Goal: Task Accomplishment & Management: Manage account settings

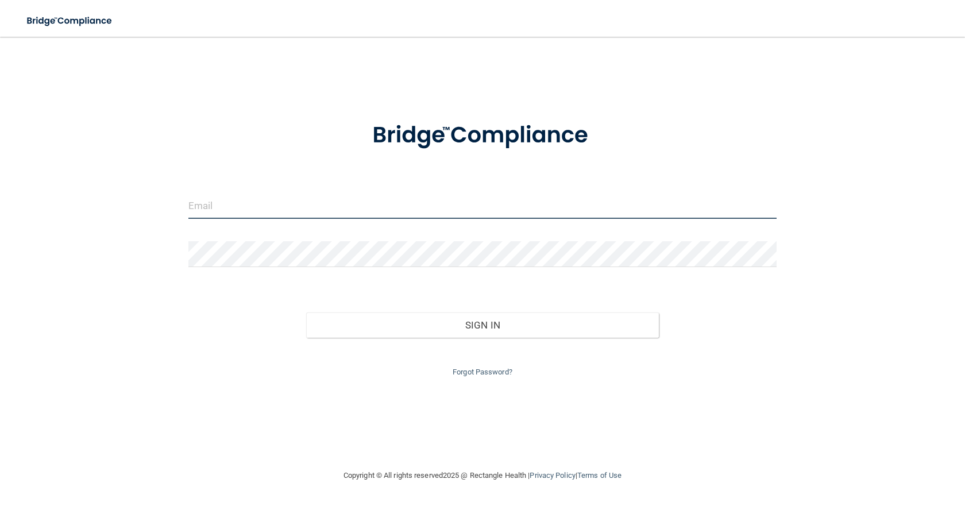
click at [246, 201] on input "email" at bounding box center [482, 206] width 588 height 26
type input "[EMAIL_ADDRESS][DOMAIN_NAME]"
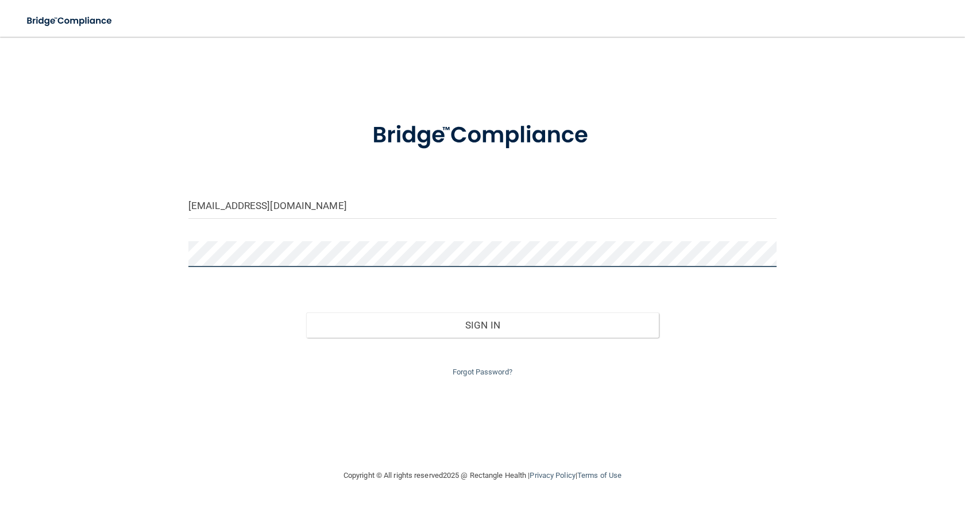
click at [306, 312] on button "Sign In" at bounding box center [482, 324] width 353 height 25
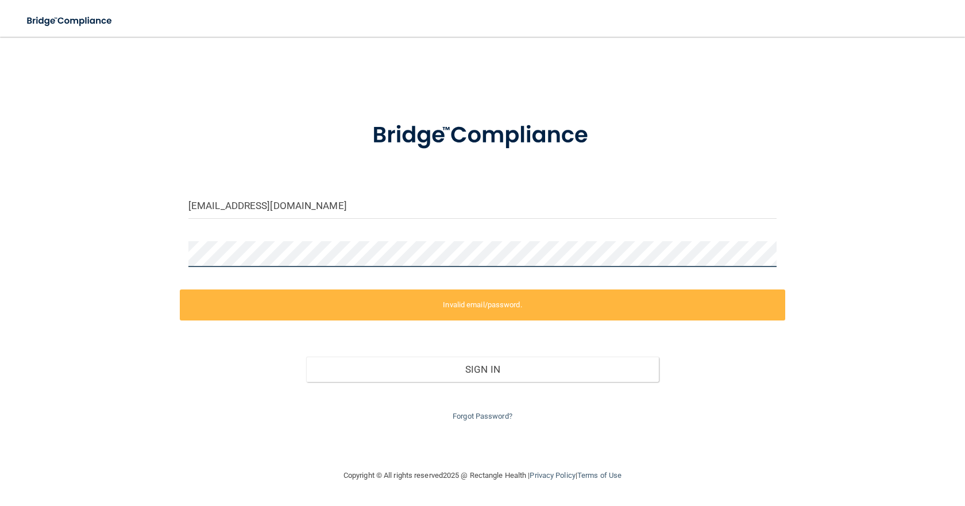
click at [19, 229] on main "[EMAIL_ADDRESS][DOMAIN_NAME] Invalid email/password. You don't have permission …" at bounding box center [482, 271] width 965 height 469
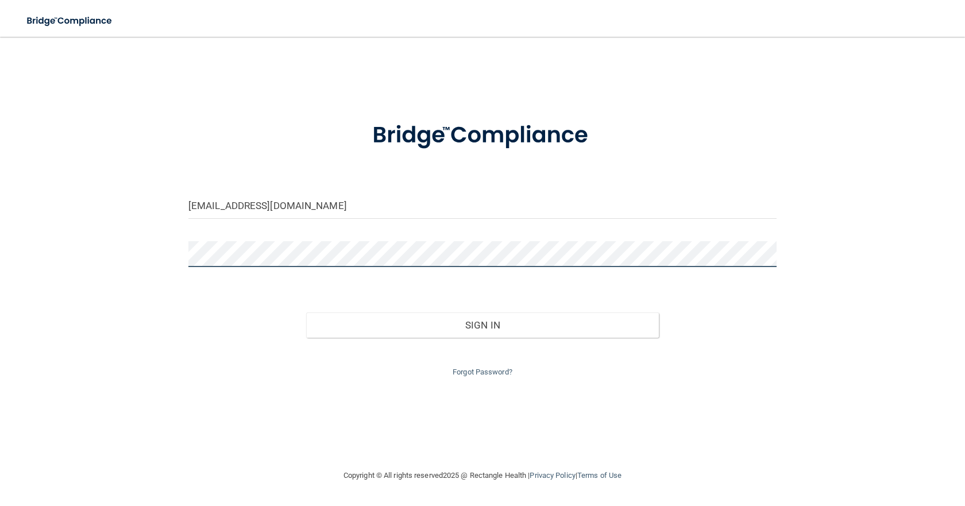
click at [306, 312] on button "Sign In" at bounding box center [482, 324] width 353 height 25
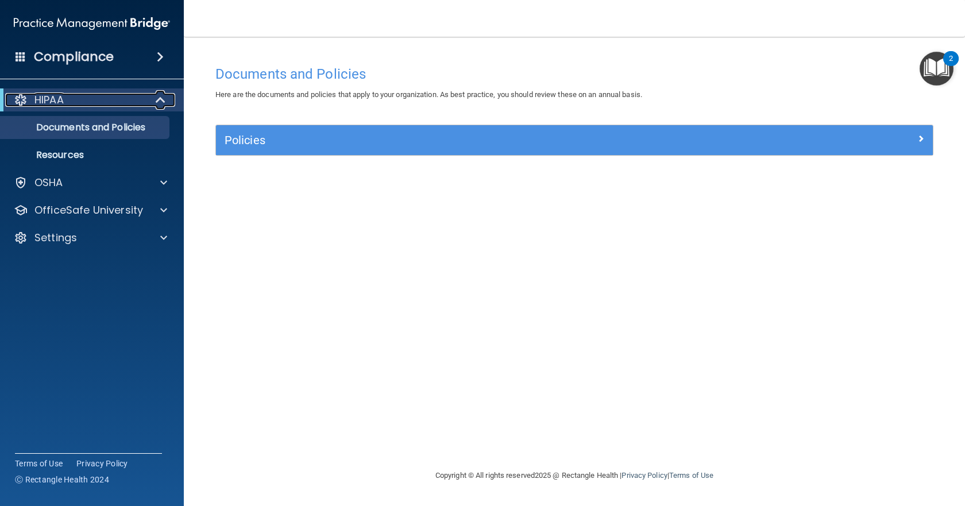
click at [61, 103] on p "HIPAA" at bounding box center [48, 100] width 29 height 14
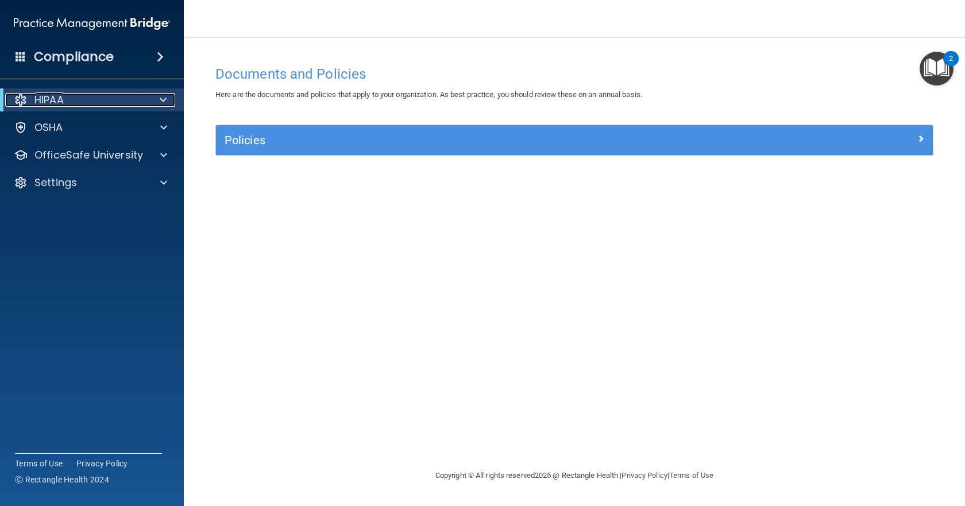
click at [62, 102] on p "HIPAA" at bounding box center [48, 100] width 29 height 14
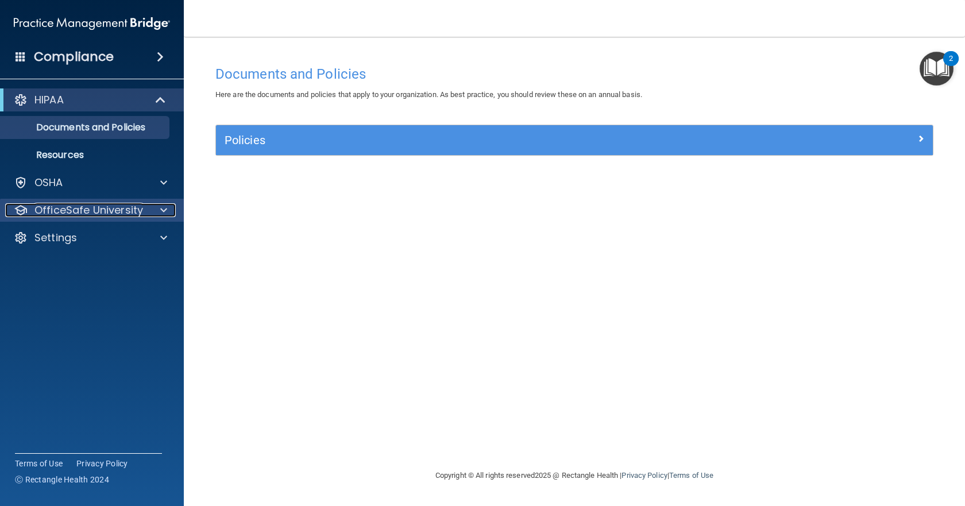
click at [130, 208] on p "OfficeSafe University" at bounding box center [88, 210] width 109 height 14
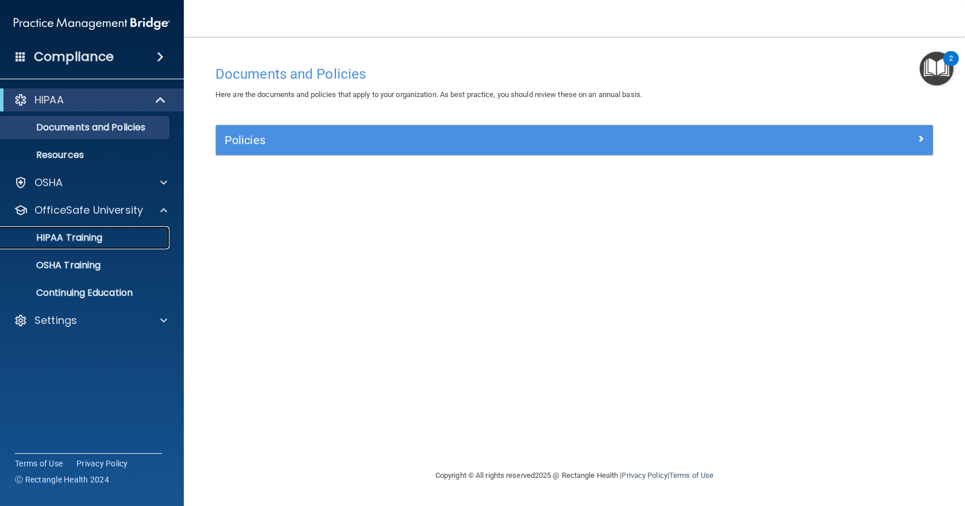
click at [99, 235] on p "HIPAA Training" at bounding box center [54, 237] width 95 height 11
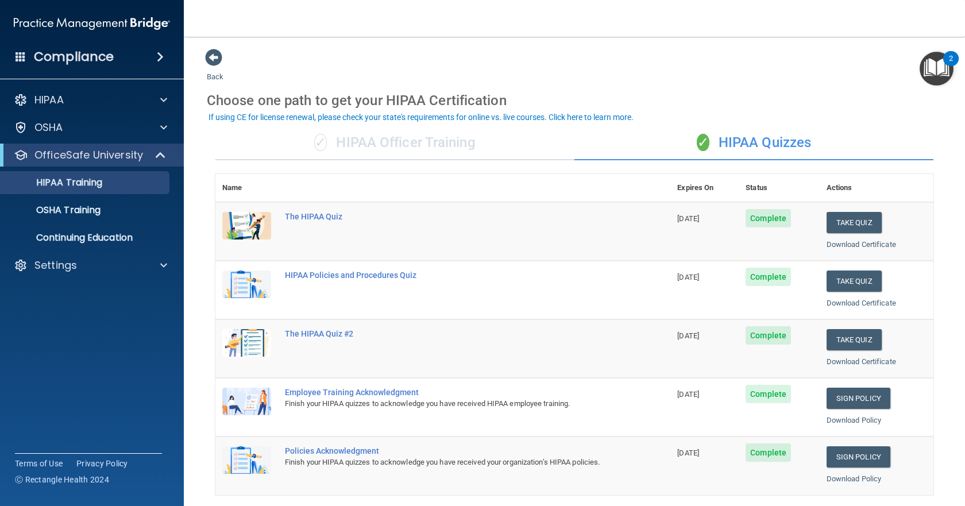
click at [755, 220] on span "Complete" at bounding box center [768, 218] width 45 height 18
click at [858, 242] on link "Download Certificate" at bounding box center [860, 244] width 69 height 9
click at [826, 303] on link "Download Certificate" at bounding box center [860, 303] width 69 height 9
click at [844, 361] on link "Download Certificate" at bounding box center [860, 361] width 69 height 9
click at [826, 421] on link "Download Policy" at bounding box center [853, 420] width 55 height 9
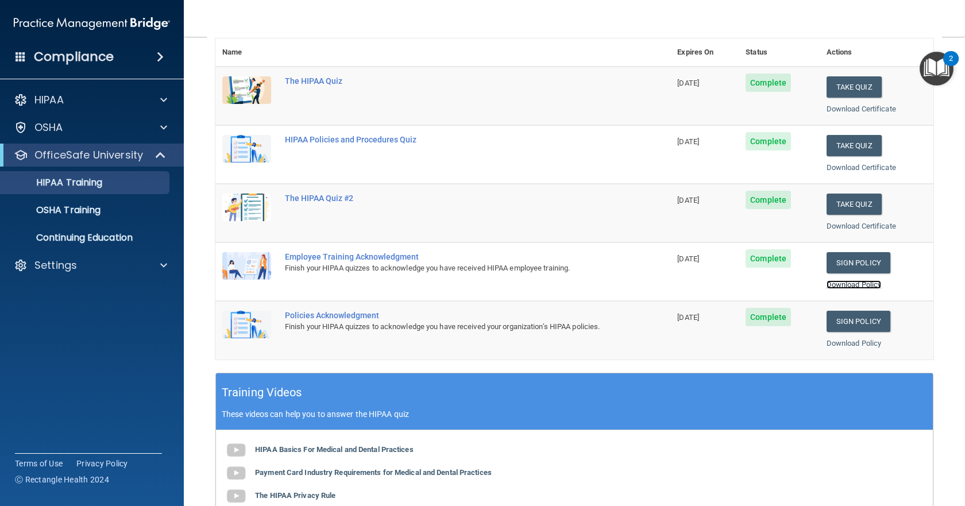
scroll to position [172, 0]
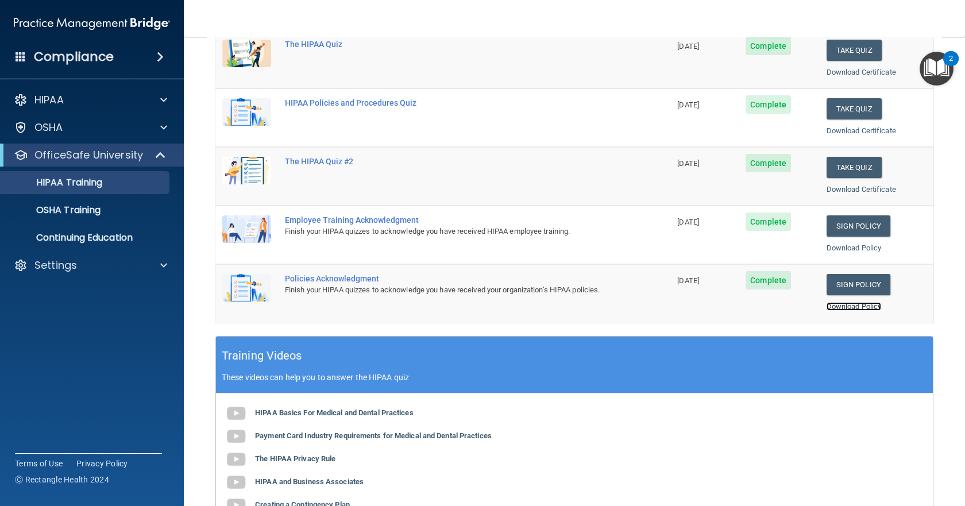
click at [826, 308] on link "Download Policy" at bounding box center [853, 306] width 55 height 9
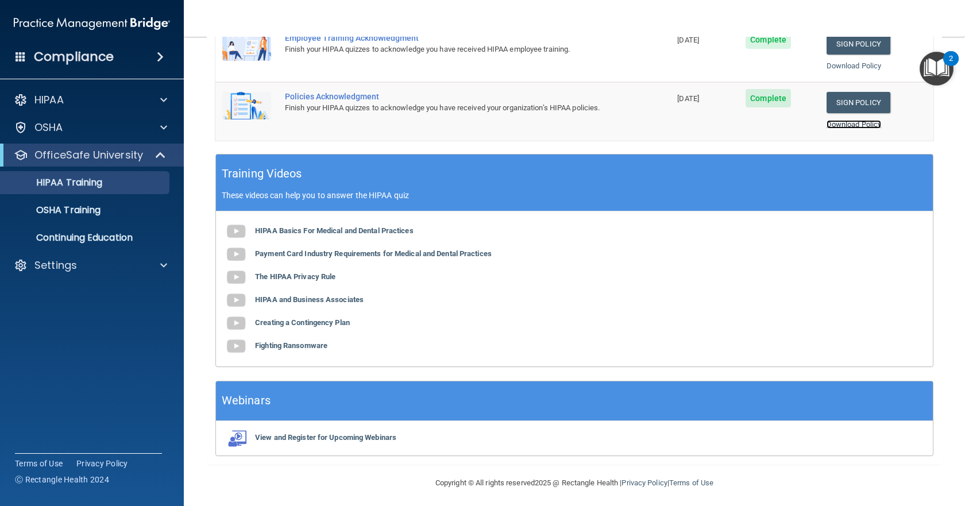
scroll to position [359, 0]
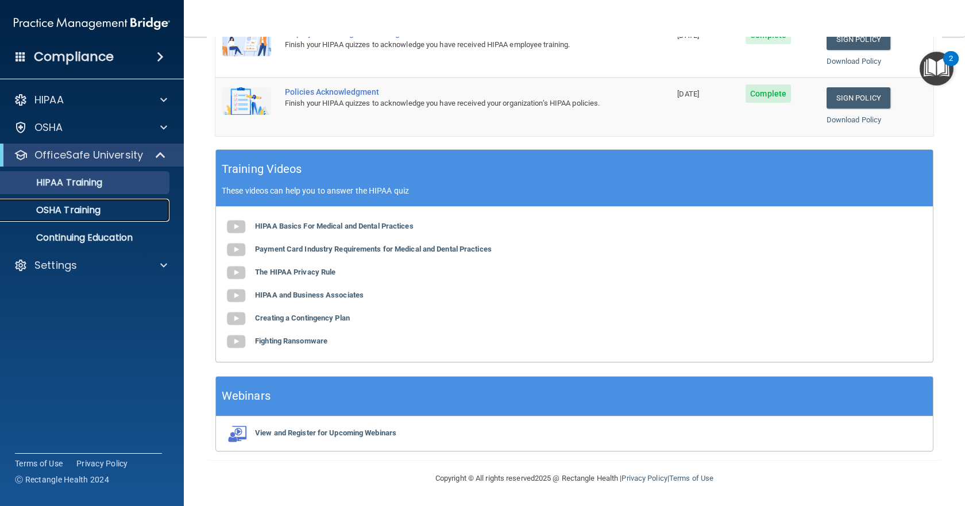
click at [74, 213] on p "OSHA Training" at bounding box center [53, 209] width 93 height 11
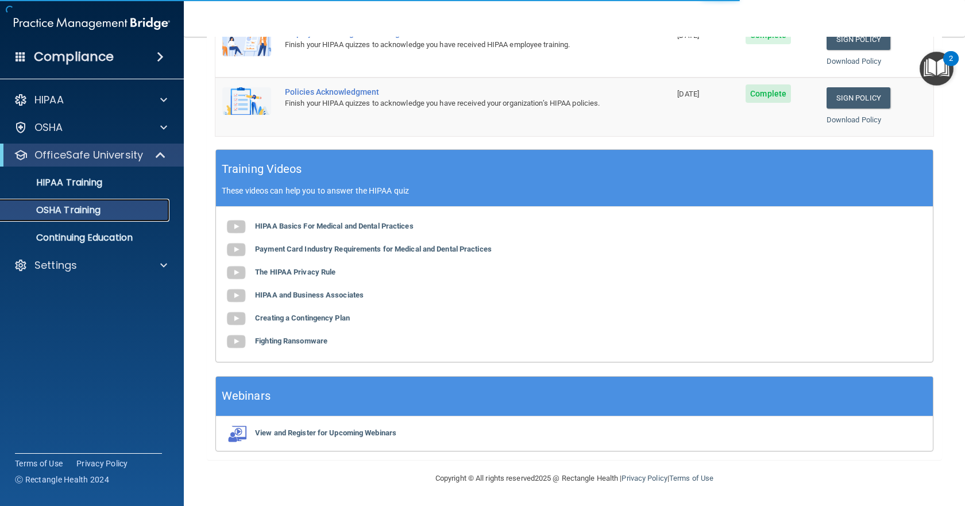
scroll to position [18, 0]
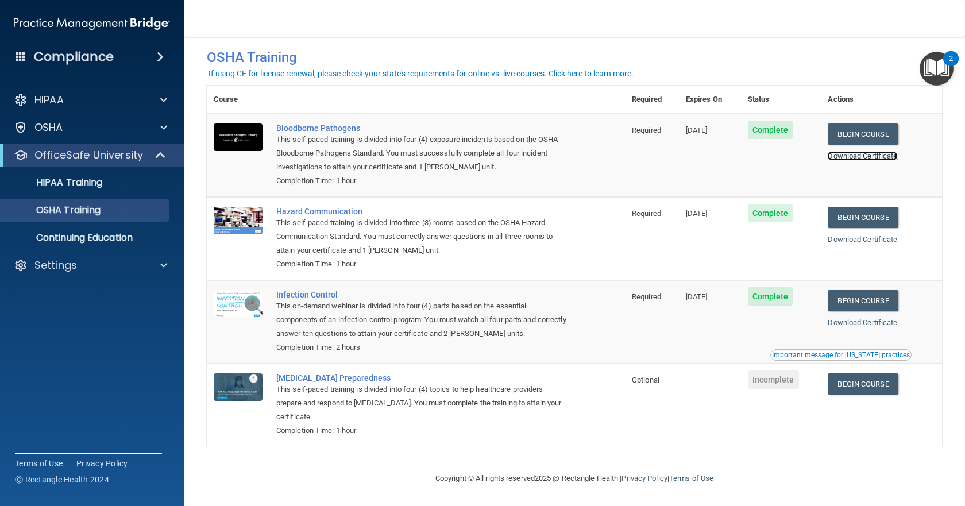
click at [855, 153] on link "Download Certificate" at bounding box center [862, 156] width 69 height 9
click at [868, 240] on link "Download Certificate" at bounding box center [862, 239] width 69 height 9
click at [836, 324] on link "Download Certificate" at bounding box center [862, 322] width 69 height 9
click at [865, 379] on link "Begin Course" at bounding box center [863, 383] width 70 height 21
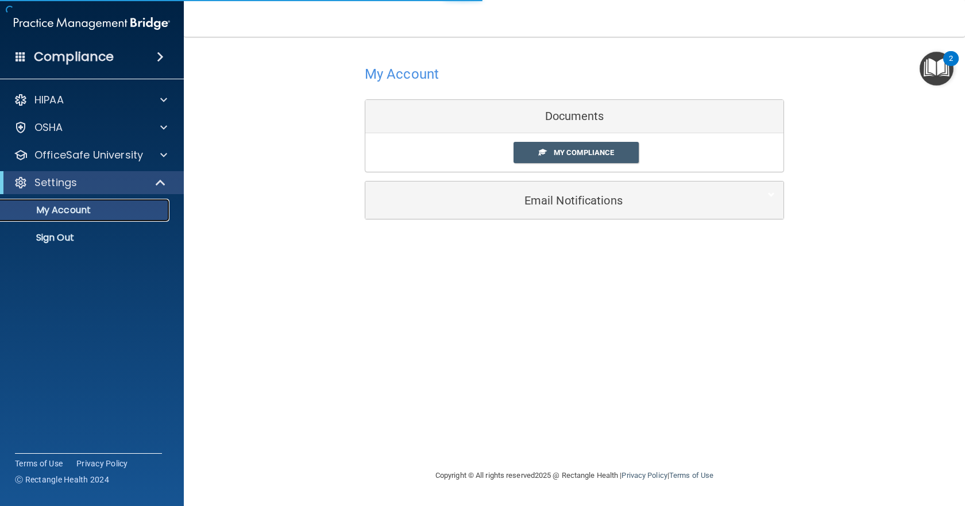
click at [63, 207] on p "My Account" at bounding box center [85, 209] width 157 height 11
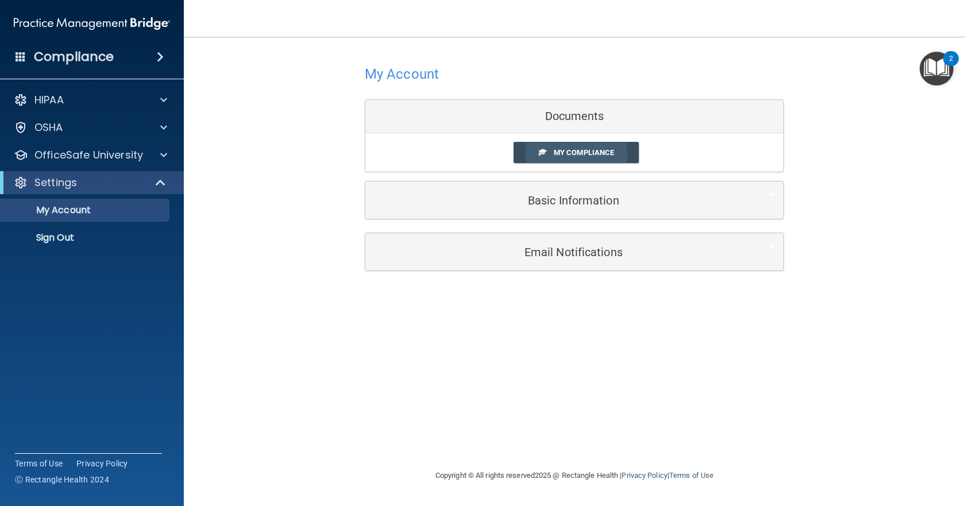
click at [567, 156] on span "My Compliance" at bounding box center [584, 152] width 60 height 9
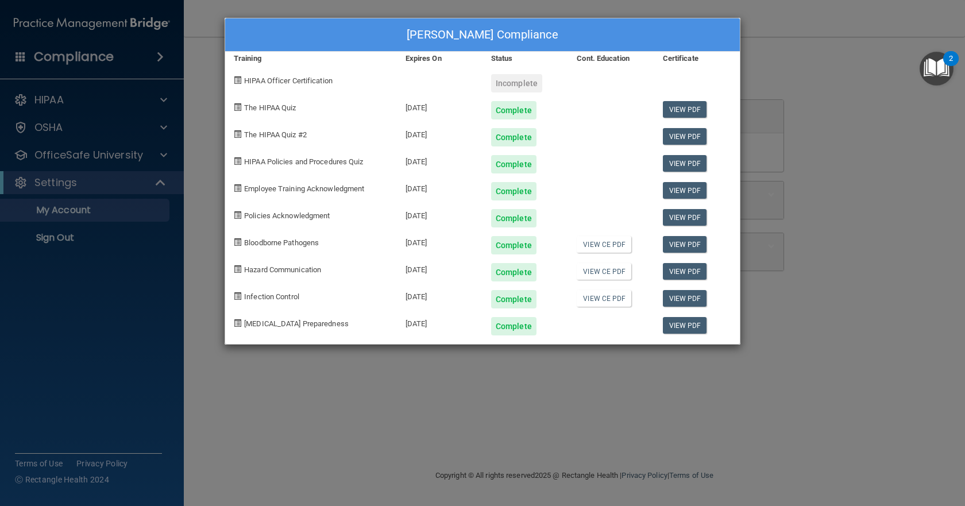
click at [799, 41] on div "[PERSON_NAME] Compliance Training Expires On Status Cont. Education Certificate…" at bounding box center [482, 253] width 965 height 506
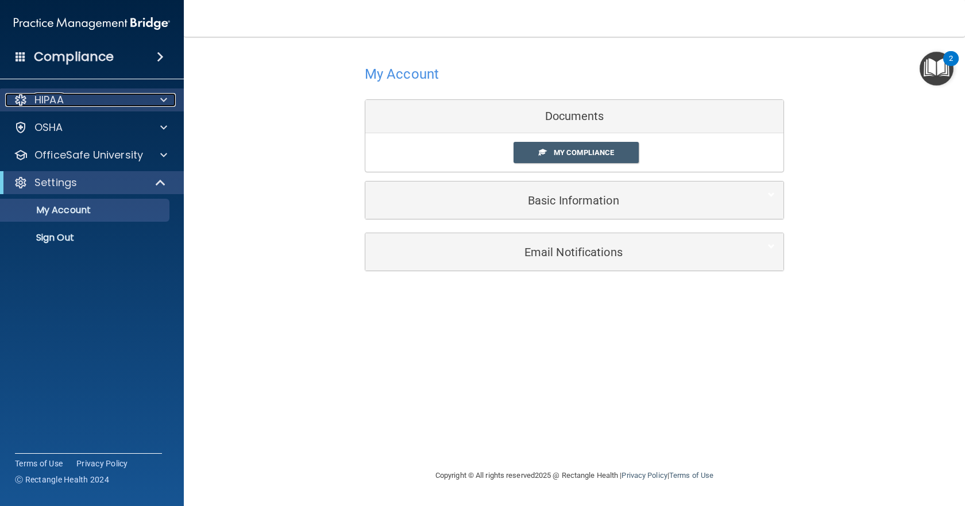
click at [74, 98] on div "HIPAA" at bounding box center [76, 100] width 142 height 14
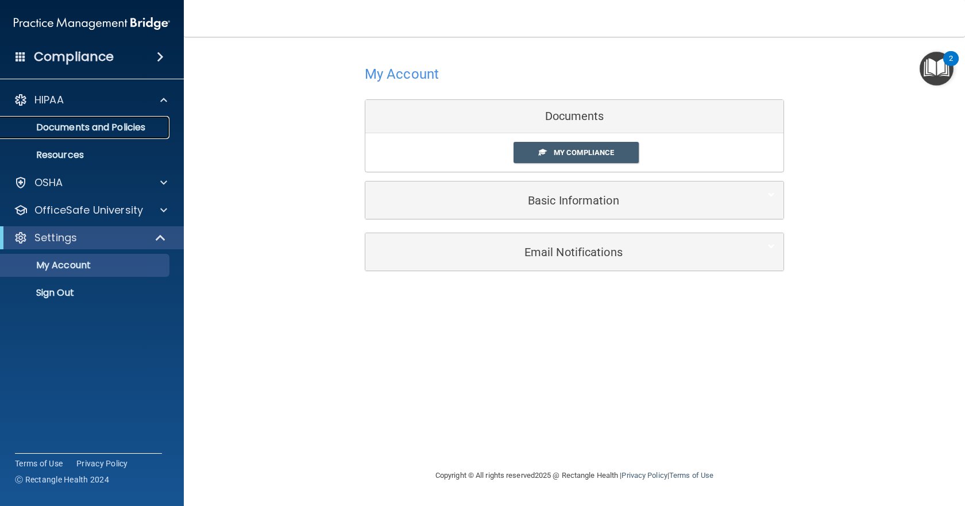
click at [78, 125] on p "Documents and Policies" at bounding box center [85, 127] width 157 height 11
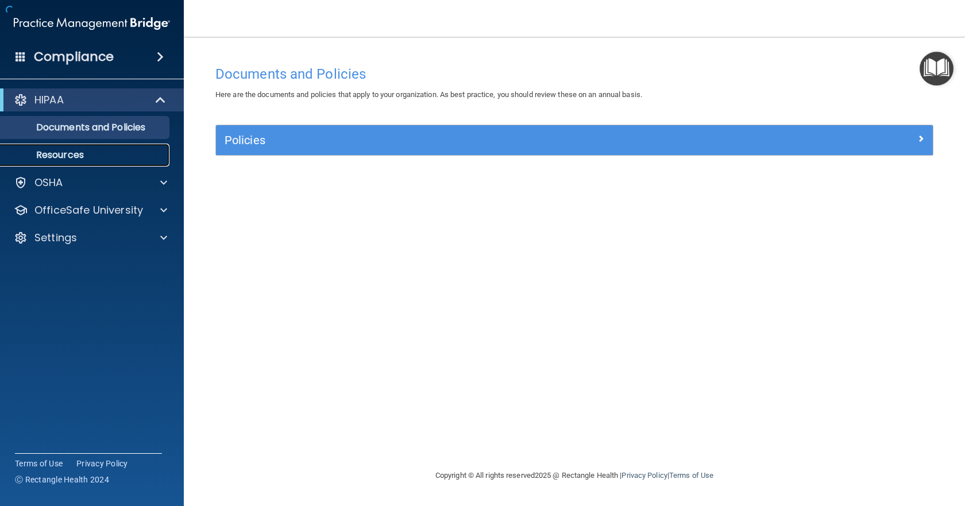
click at [86, 152] on p "Resources" at bounding box center [85, 154] width 157 height 11
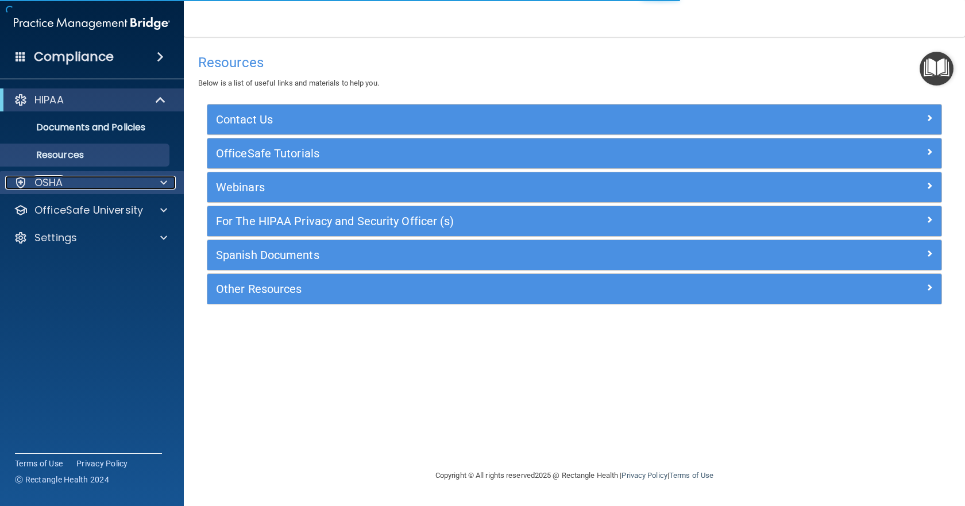
click at [73, 181] on div "OSHA" at bounding box center [76, 183] width 142 height 14
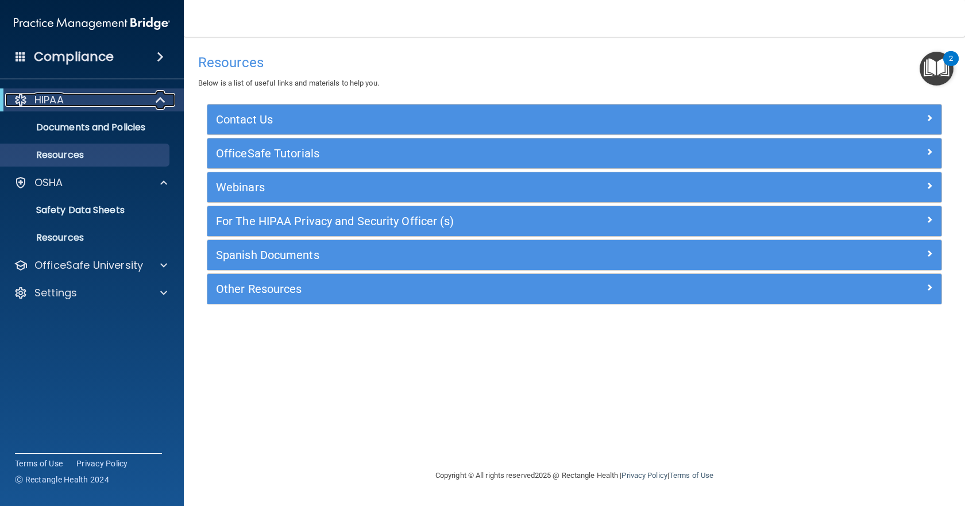
click at [159, 101] on span at bounding box center [162, 100] width 10 height 14
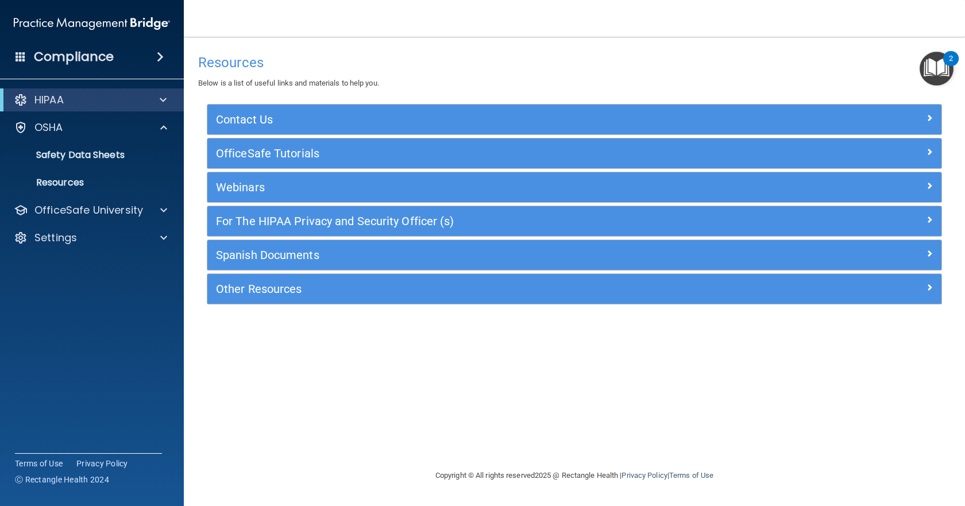
click at [171, 59] on div "Compliance" at bounding box center [92, 56] width 184 height 25
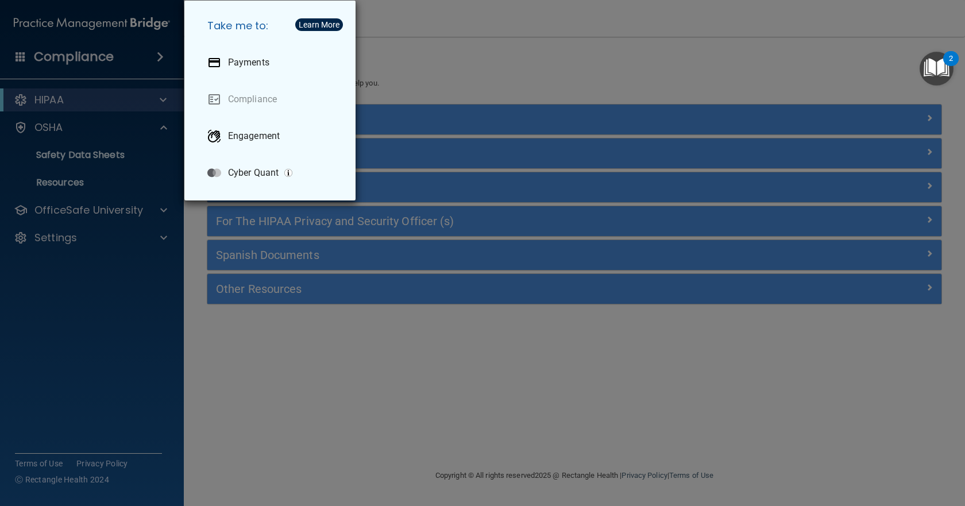
click at [152, 208] on div "Take me to: Payments Compliance Engagement Cyber Quant" at bounding box center [482, 253] width 965 height 506
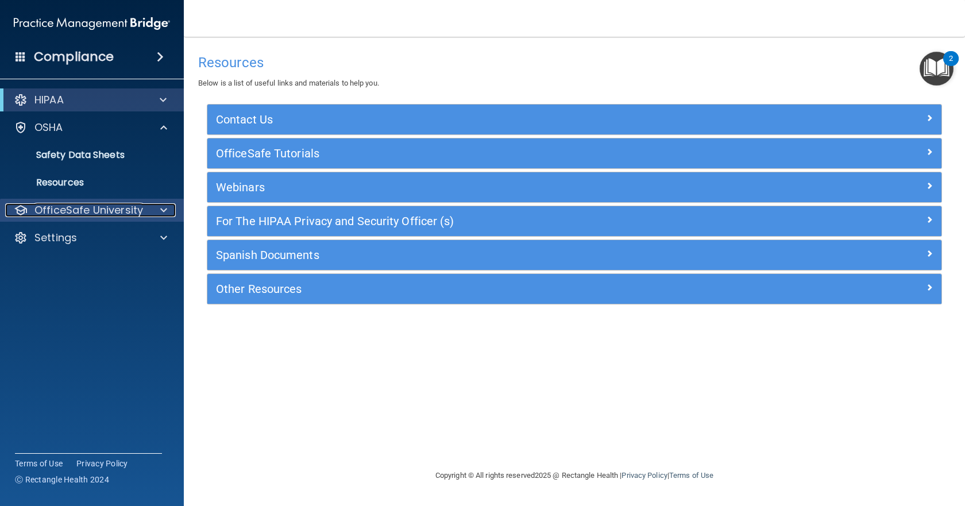
click at [167, 210] on span at bounding box center [163, 210] width 7 height 14
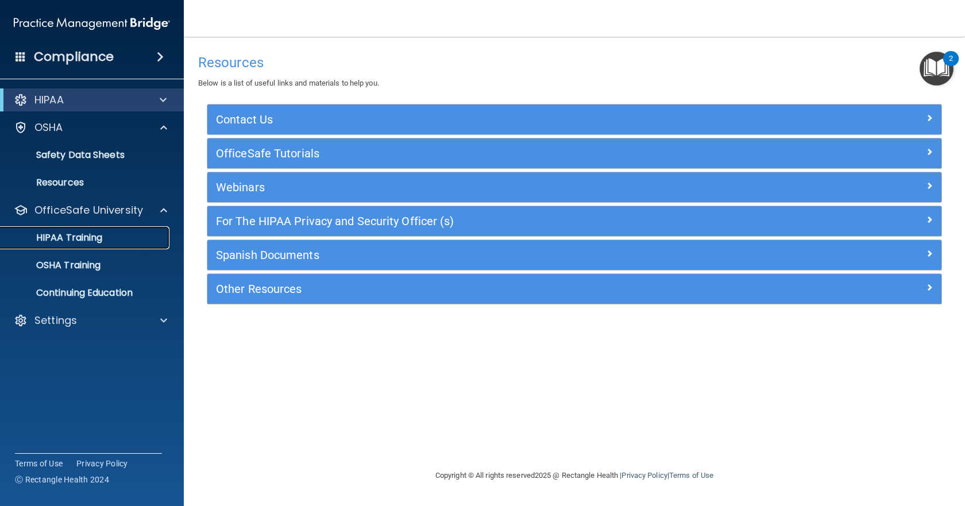
click at [119, 231] on link "HIPAA Training" at bounding box center [79, 237] width 181 height 23
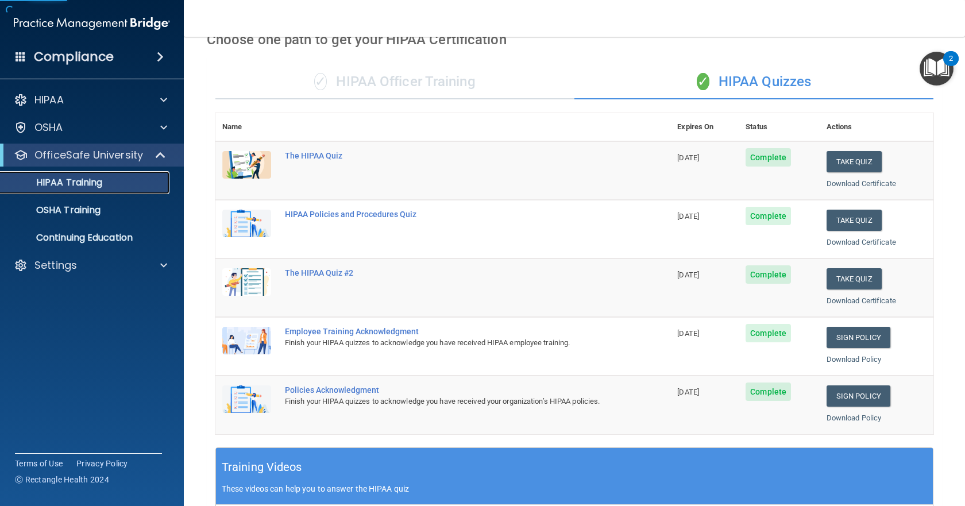
scroll to position [230, 0]
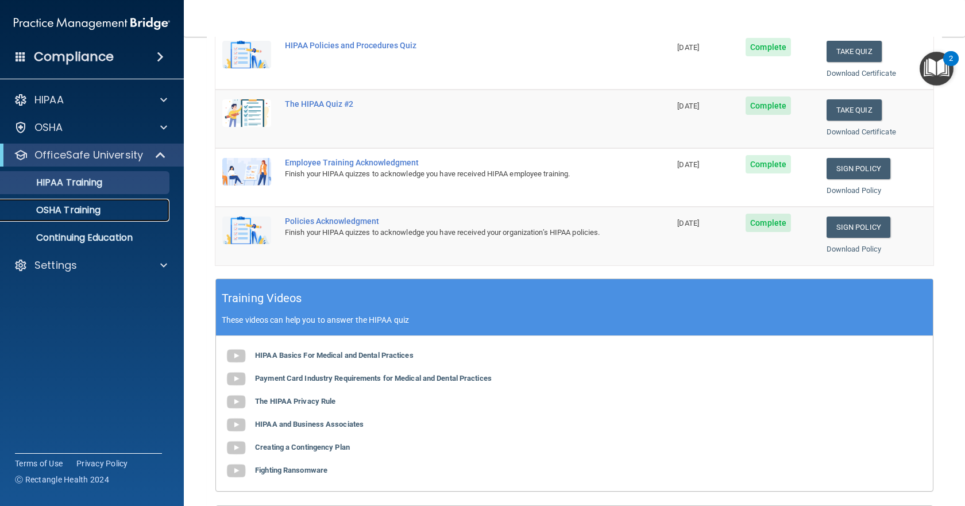
click at [90, 209] on p "OSHA Training" at bounding box center [53, 209] width 93 height 11
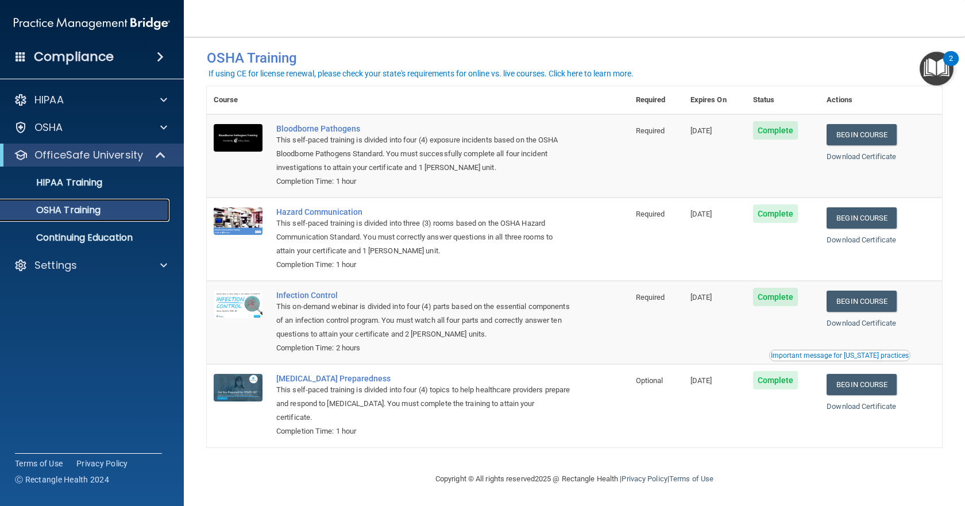
scroll to position [18, 0]
click at [83, 237] on p "Continuing Education" at bounding box center [85, 237] width 157 height 11
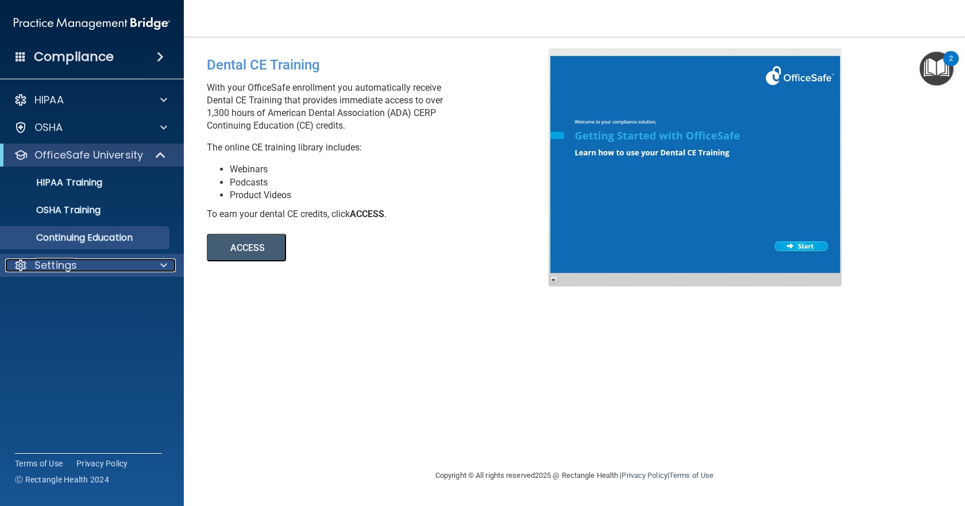
click at [16, 267] on div at bounding box center [21, 265] width 14 height 14
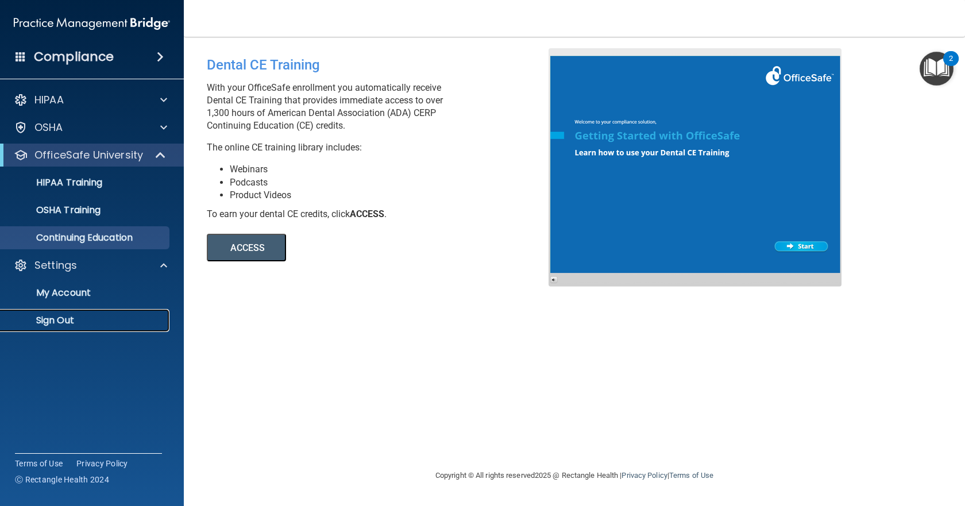
click at [56, 320] on p "Sign Out" at bounding box center [85, 320] width 157 height 11
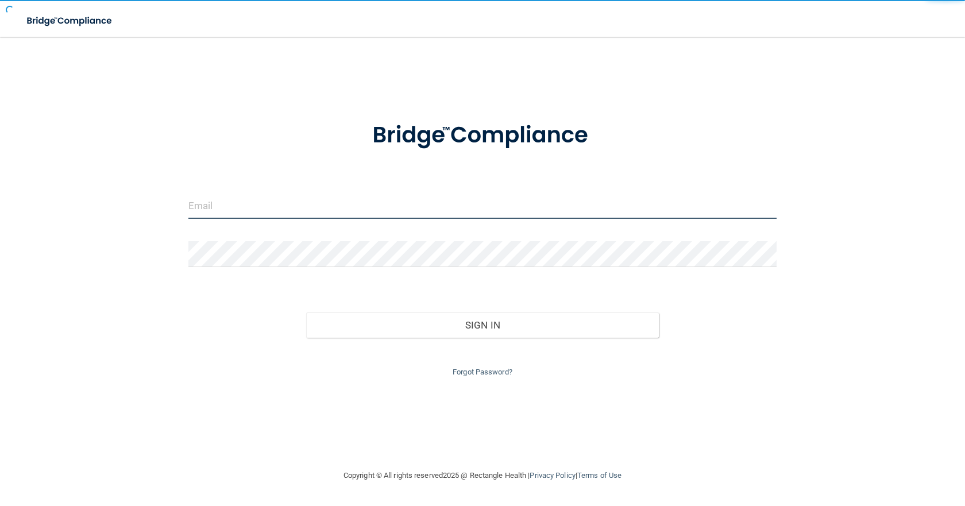
type input "[EMAIL_ADDRESS][DOMAIN_NAME]"
